Goal: Transaction & Acquisition: Subscribe to service/newsletter

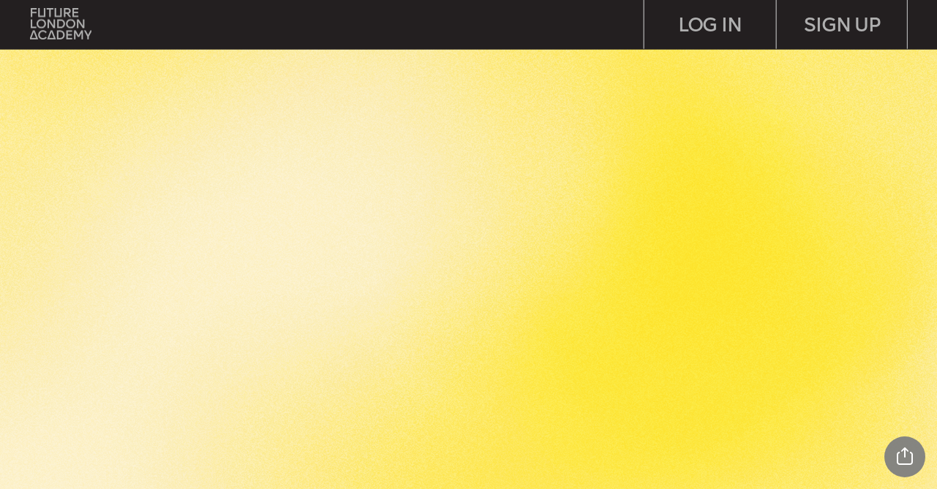
scroll to position [5889, 0]
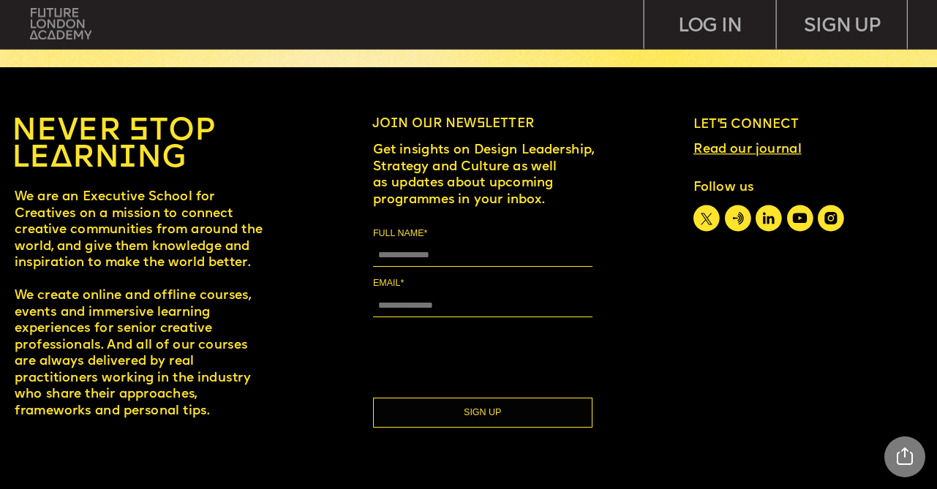
click at [67, 27] on img at bounding box center [60, 23] width 61 height 31
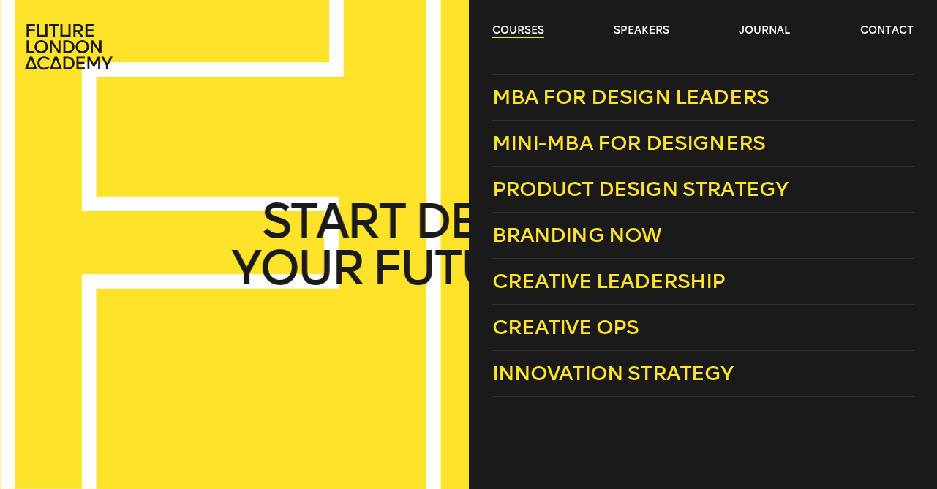
click at [508, 26] on link "courses" at bounding box center [518, 30] width 52 height 15
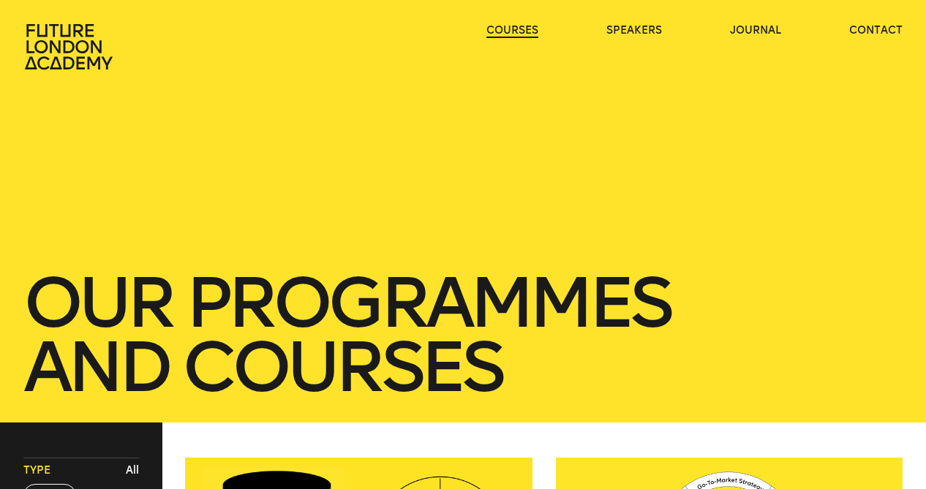
click at [508, 27] on link "courses" at bounding box center [512, 30] width 52 height 15
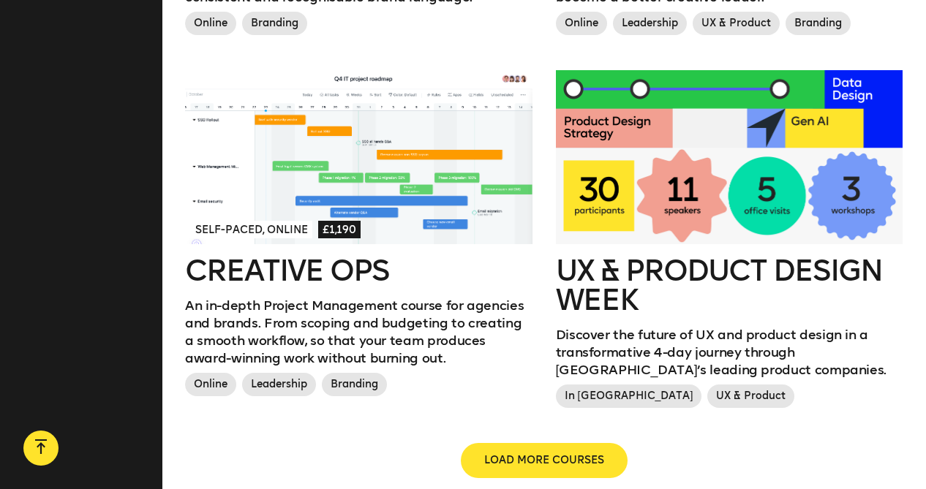
scroll to position [1578, 0]
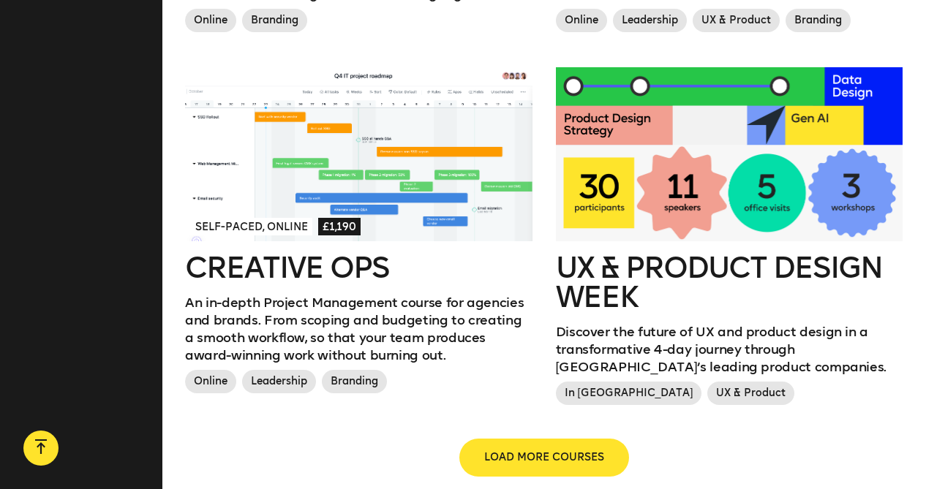
click at [548, 453] on span "LOAD MORE COURSES" at bounding box center [544, 457] width 120 height 15
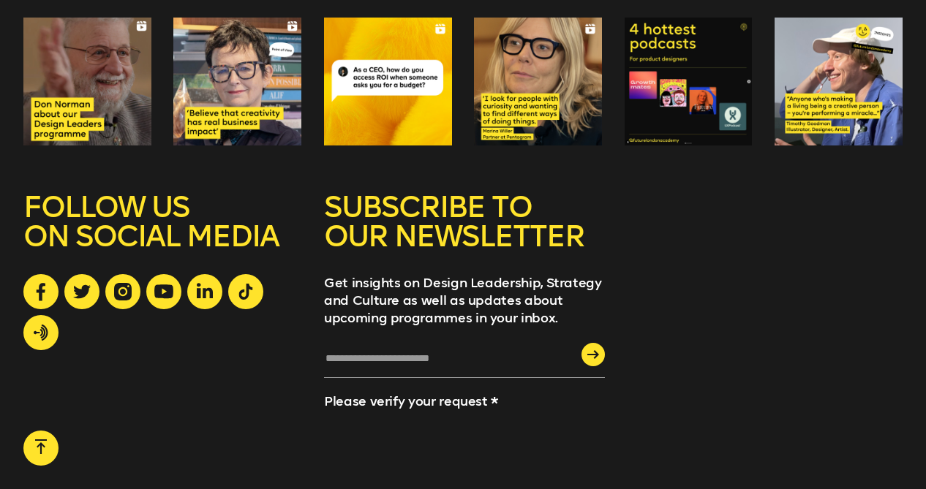
scroll to position [3108, 0]
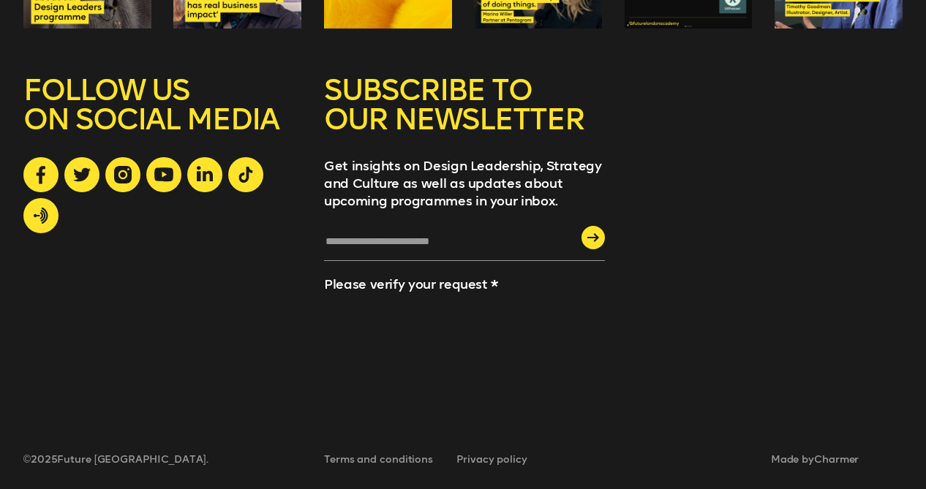
click at [409, 237] on input "text" at bounding box center [464, 247] width 281 height 28
type input "**********"
click at [588, 231] on div "submit" at bounding box center [592, 237] width 23 height 23
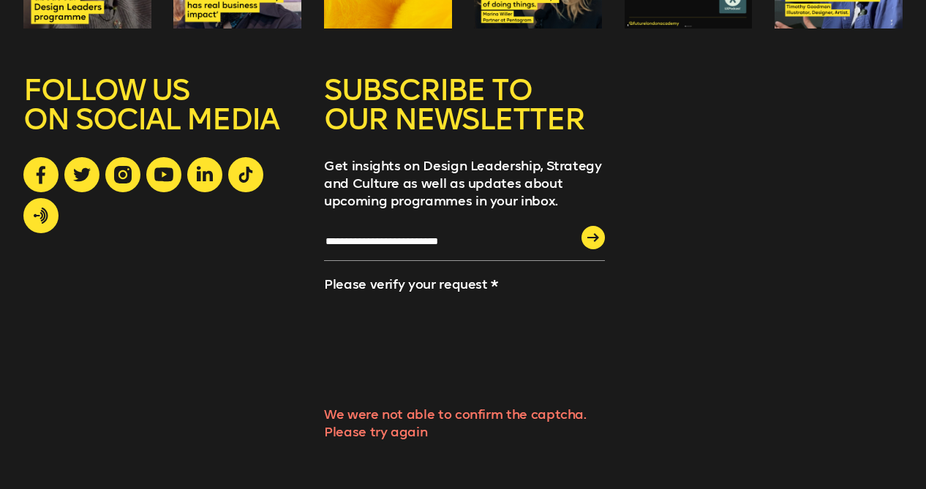
click at [587, 239] on icon "submit" at bounding box center [593, 237] width 12 height 9
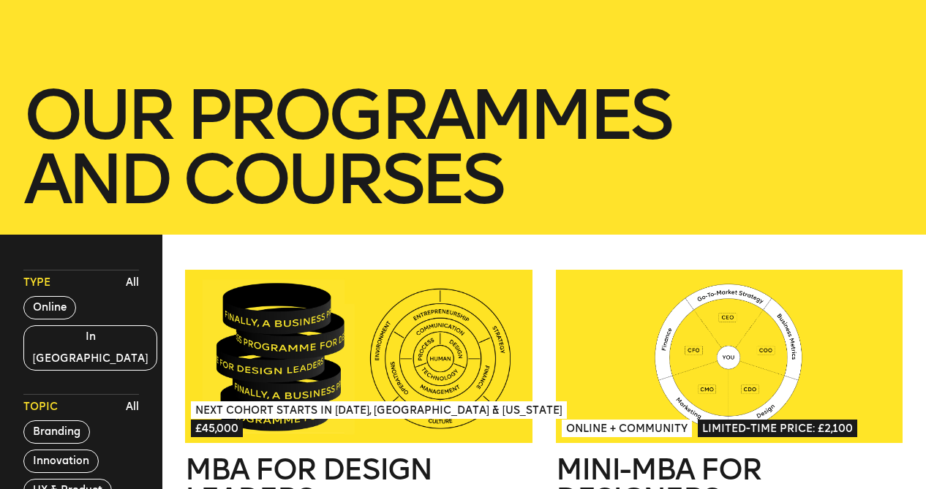
scroll to position [331, 0]
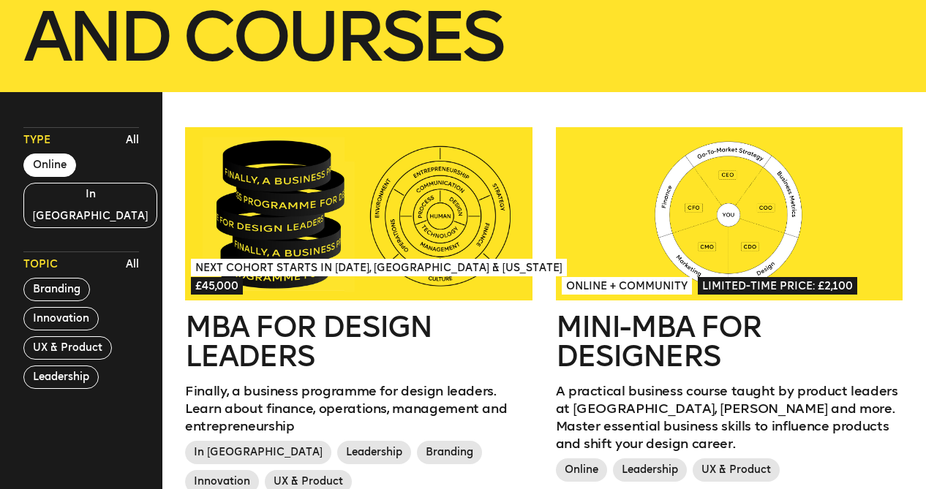
click at [64, 167] on button "Online" at bounding box center [49, 165] width 53 height 23
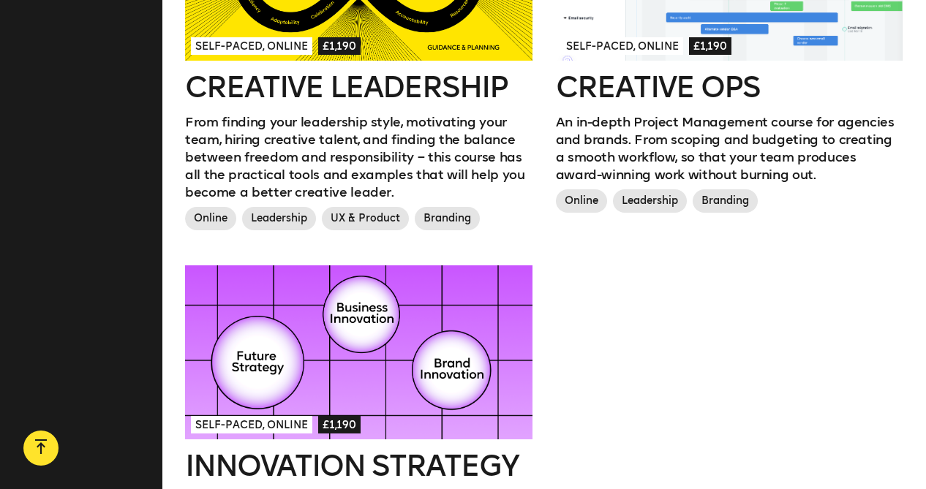
scroll to position [1321, 0]
